Goal: Browse casually

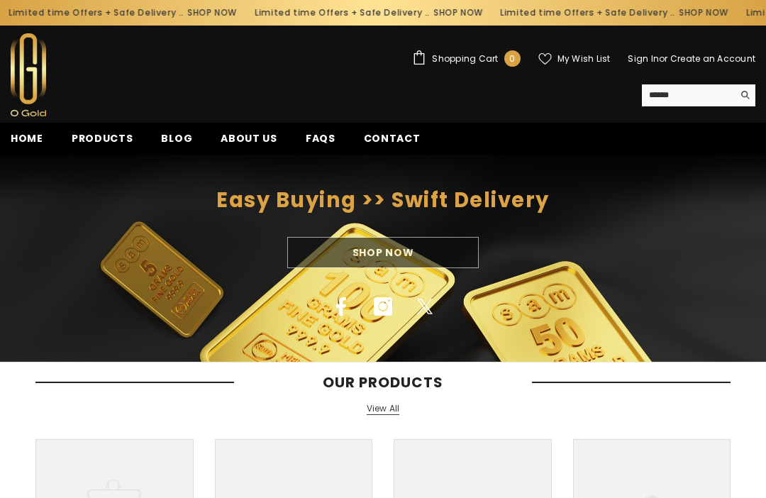
click at [97, 144] on span "Products" at bounding box center [103, 138] width 62 height 14
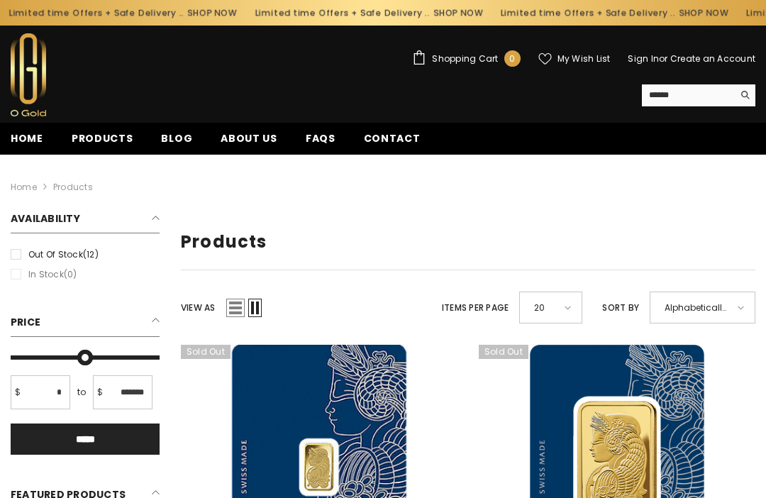
click at [29, 145] on span "Home" at bounding box center [27, 138] width 33 height 14
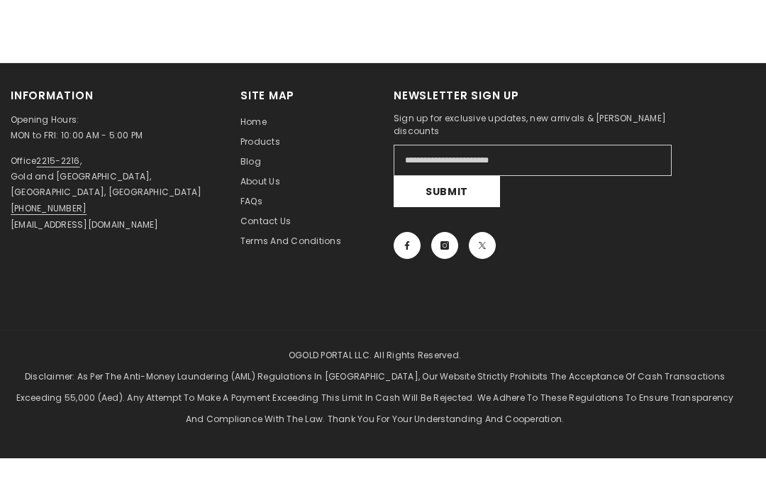
scroll to position [975, 0]
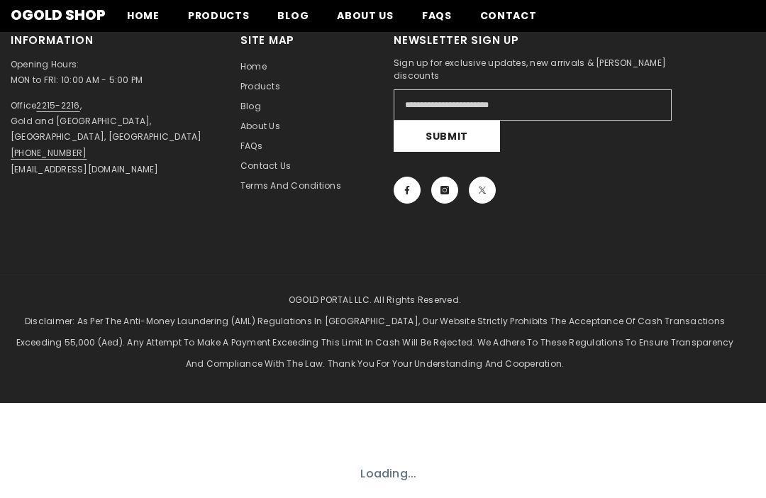
click at [405, 198] on link "Facebook" at bounding box center [406, 189] width 27 height 27
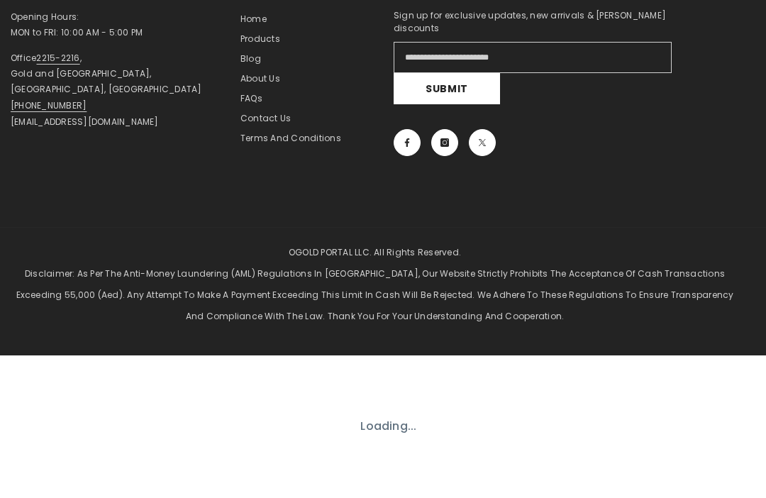
scroll to position [1023, 0]
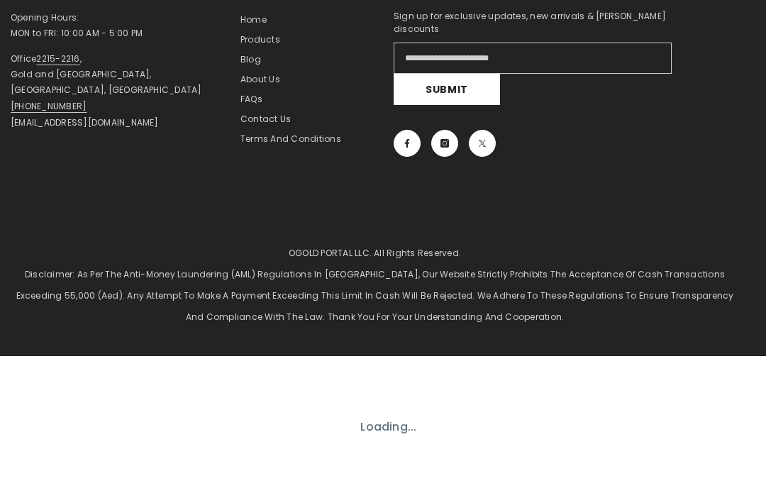
click at [408, 142] on icon at bounding box center [407, 143] width 4 height 9
